Goal: Use online tool/utility: Use online tool/utility

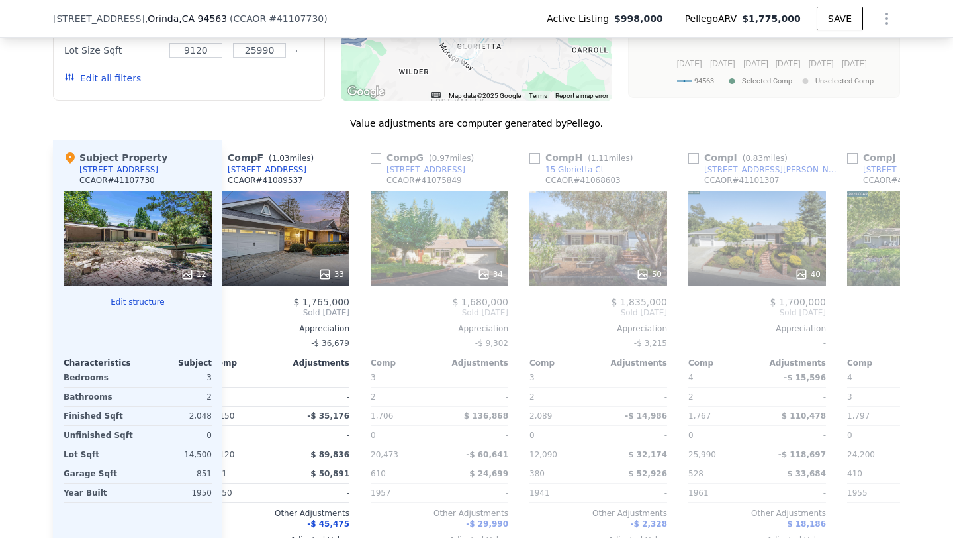
scroll to position [0, 822]
click at [317, 277] on icon at bounding box center [323, 273] width 13 height 13
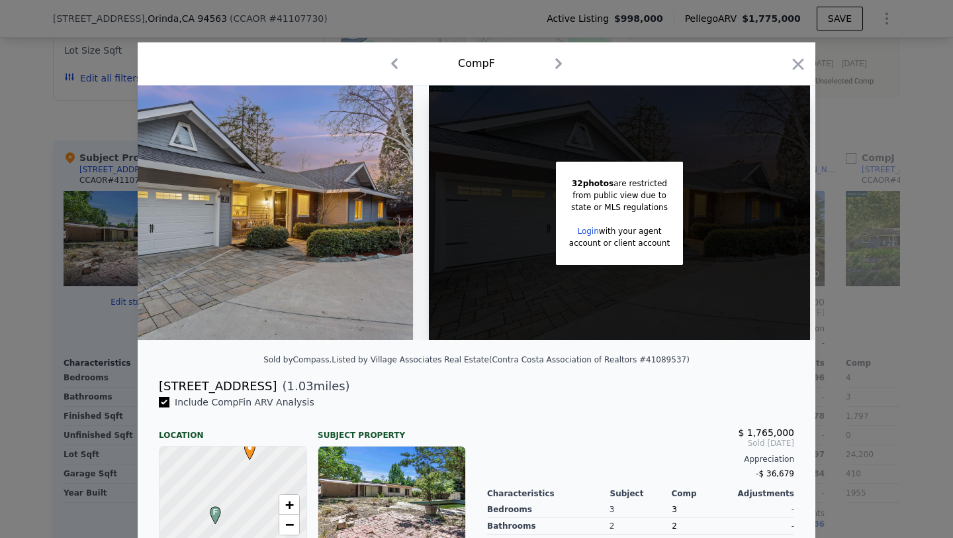
scroll to position [234, 0]
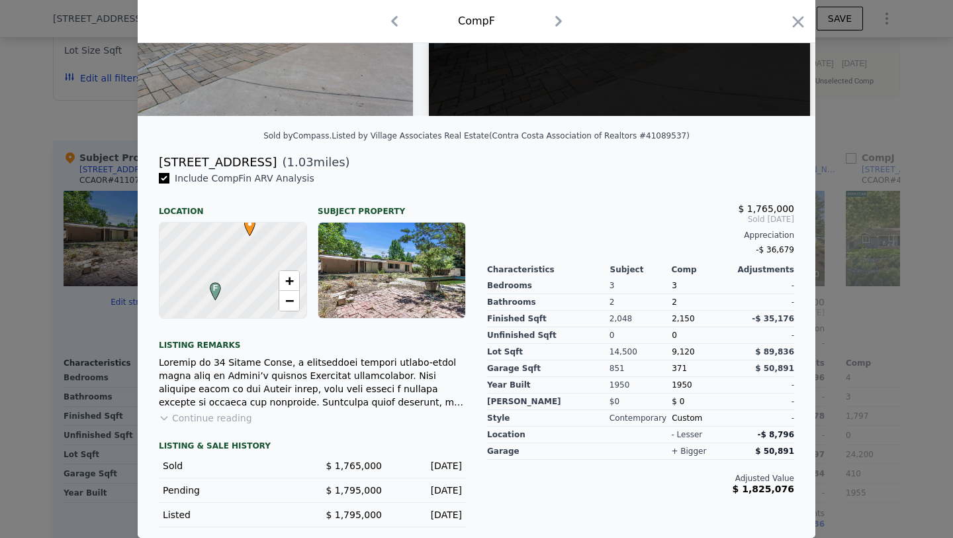
click at [849, 263] on div at bounding box center [476, 269] width 953 height 538
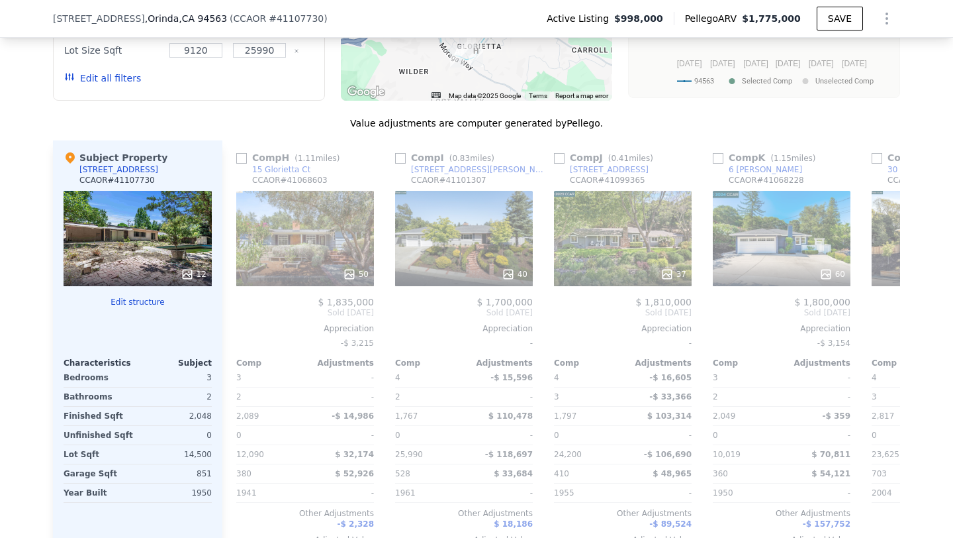
scroll to position [0, 1115]
click at [328, 281] on div "50" at bounding box center [304, 273] width 126 height 13
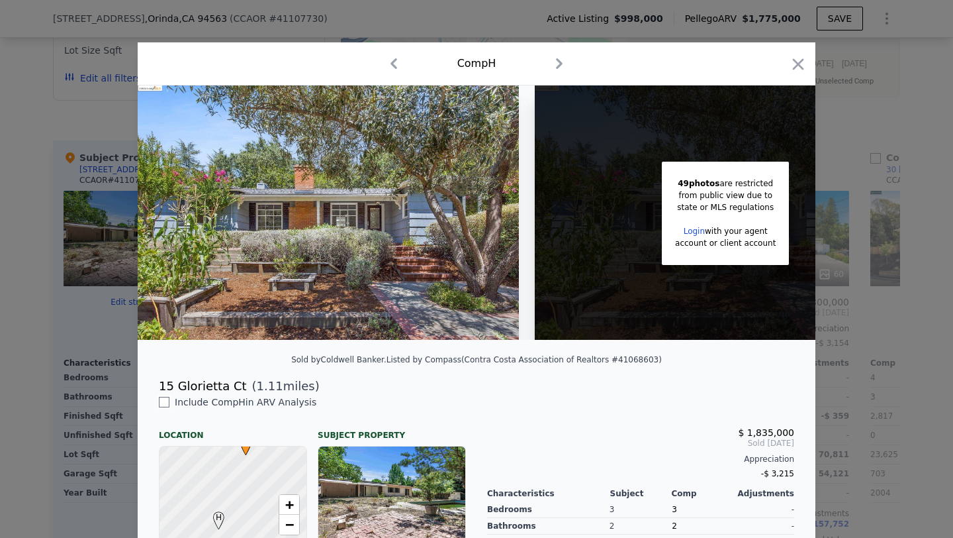
click at [164, 407] on input "checkbox" at bounding box center [164, 402] width 11 height 11
checkbox input "true"
click at [164, 407] on input "checkbox" at bounding box center [164, 402] width 11 height 11
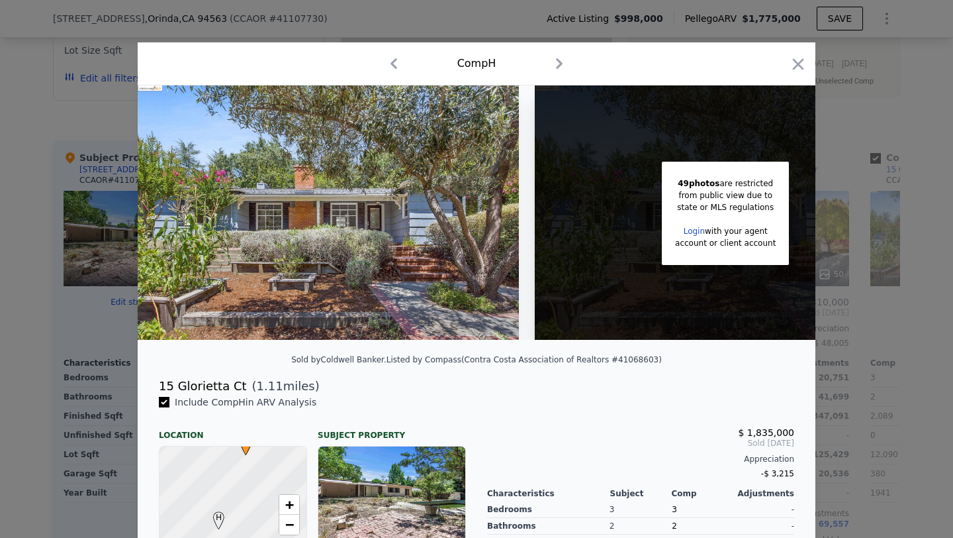
checkbox input "true"
click at [789, 66] on icon "button" at bounding box center [798, 64] width 19 height 19
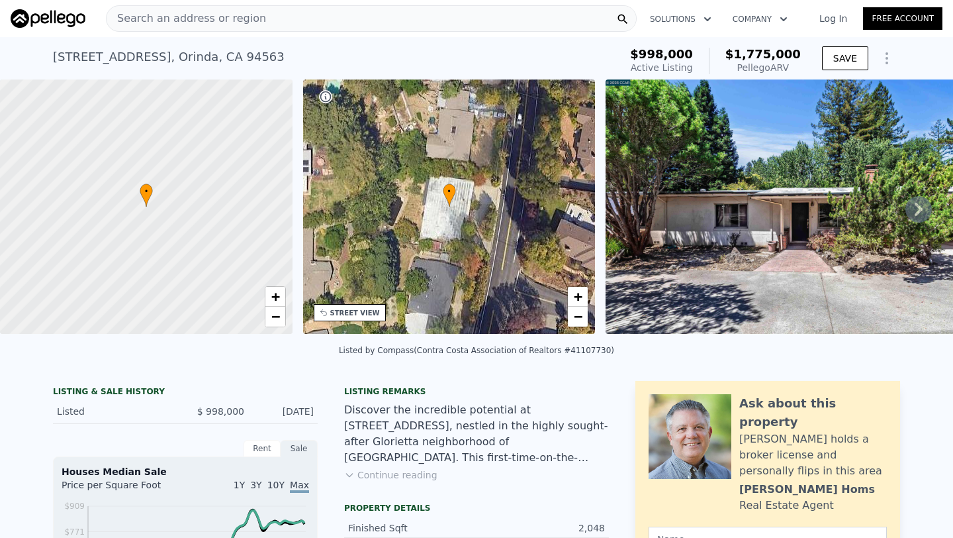
click at [906, 215] on icon at bounding box center [919, 209] width 26 height 26
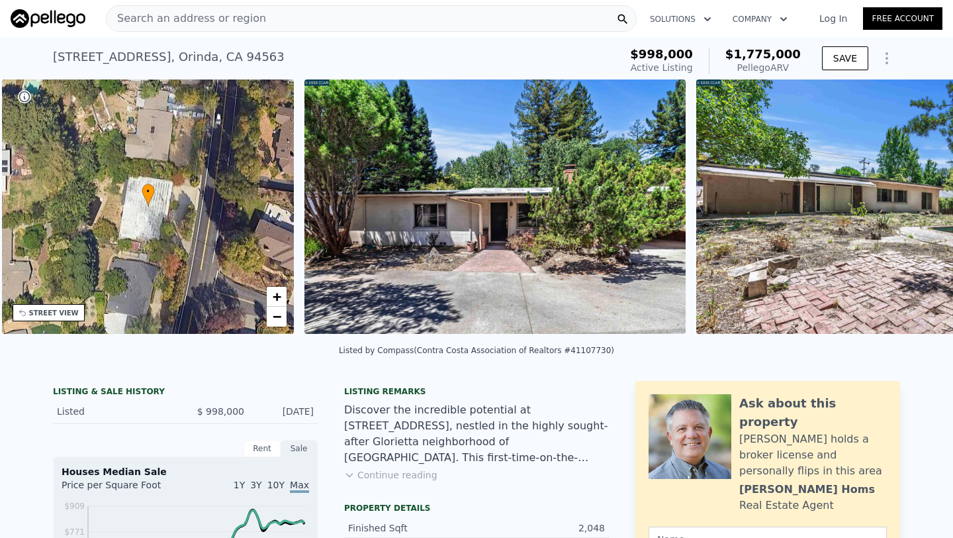
scroll to position [0, 308]
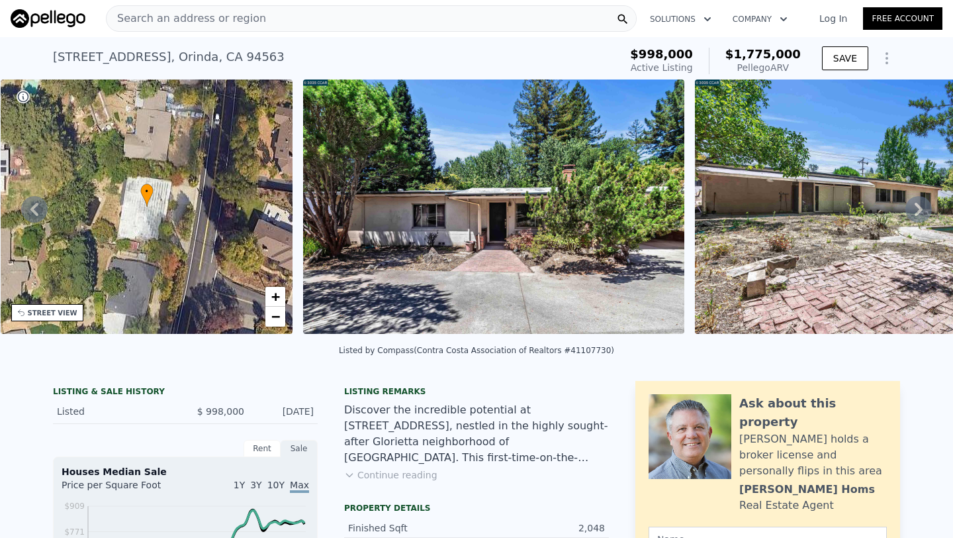
click at [912, 214] on div "• + − • + − STREET VIEW Loading... SATELLITE VIEW" at bounding box center [476, 208] width 953 height 259
click at [912, 214] on icon at bounding box center [919, 209] width 26 height 26
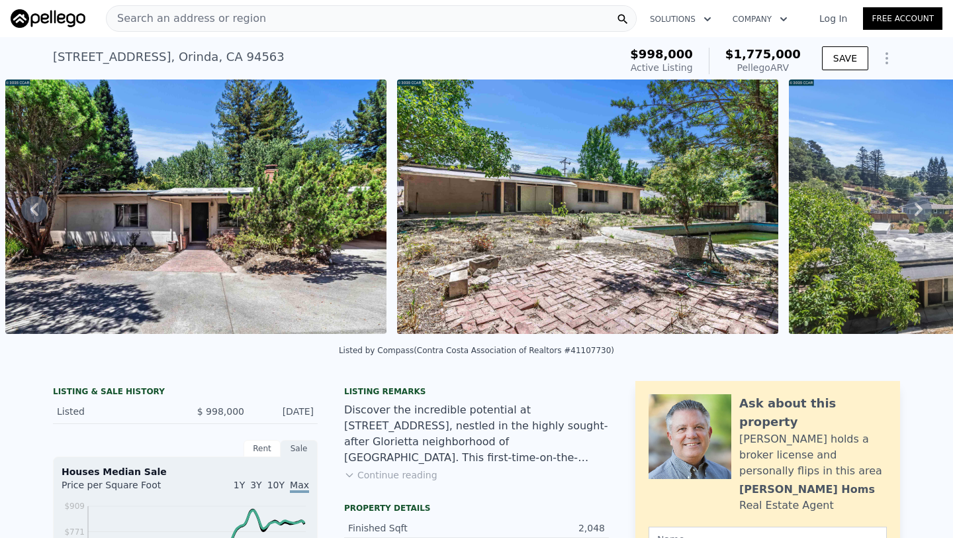
click at [912, 214] on icon at bounding box center [919, 209] width 26 height 26
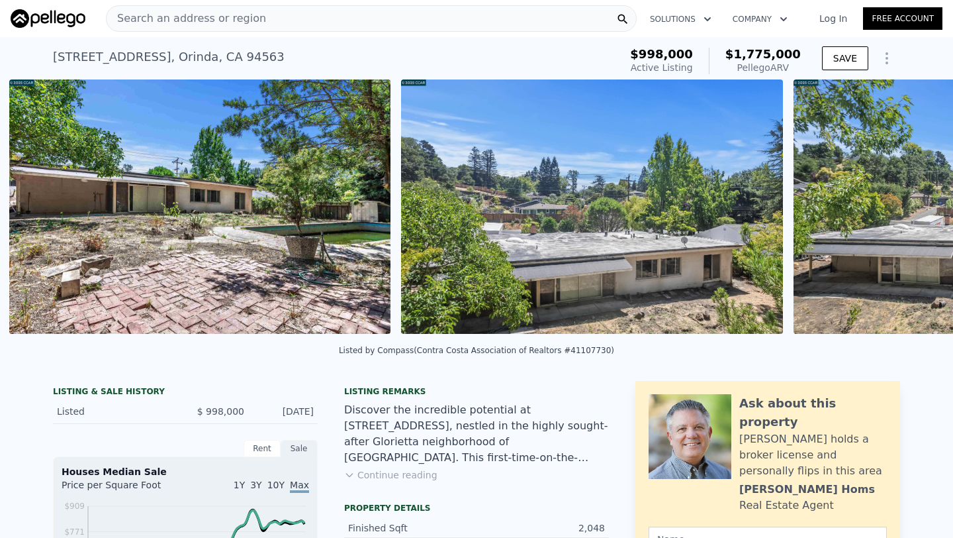
scroll to position [0, 998]
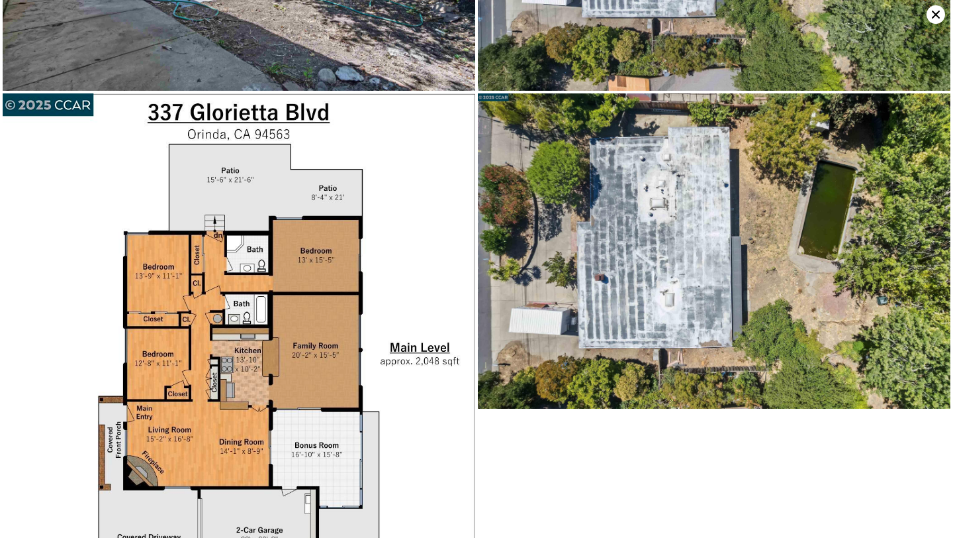
scroll to position [1572, 0]
